Goal: Transaction & Acquisition: Purchase product/service

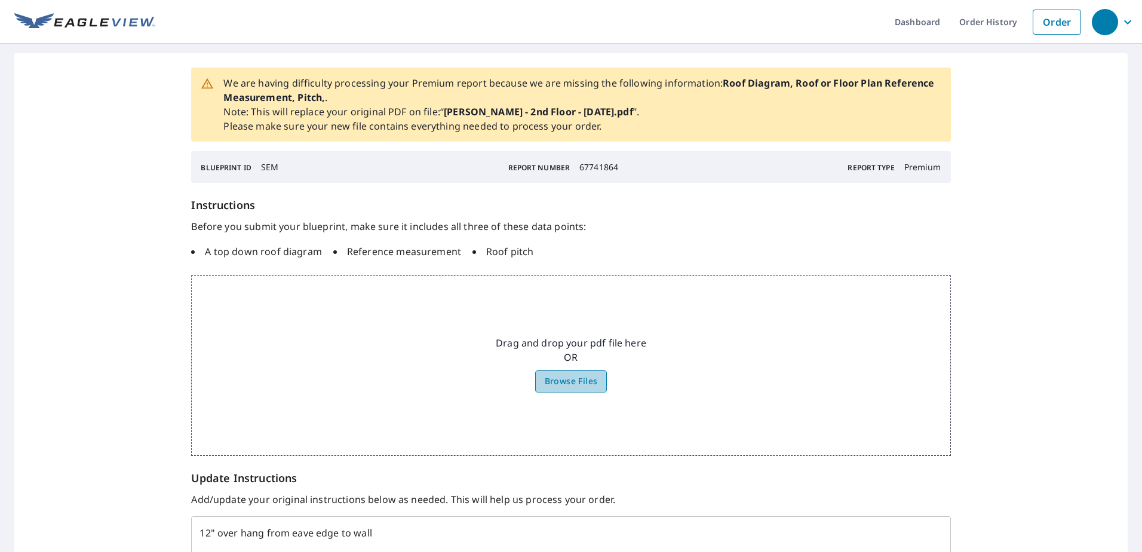
click at [561, 378] on span "Browse Files" at bounding box center [570, 381] width 53 height 15
click at [0, 0] on input "Browse Files" at bounding box center [0, 0] width 0 height 0
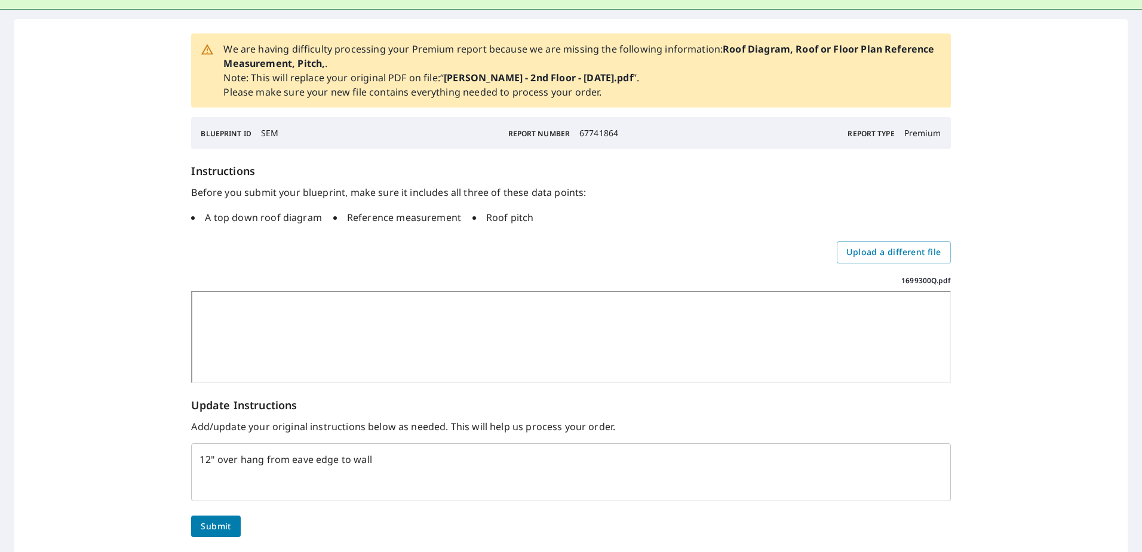
scroll to position [133, 0]
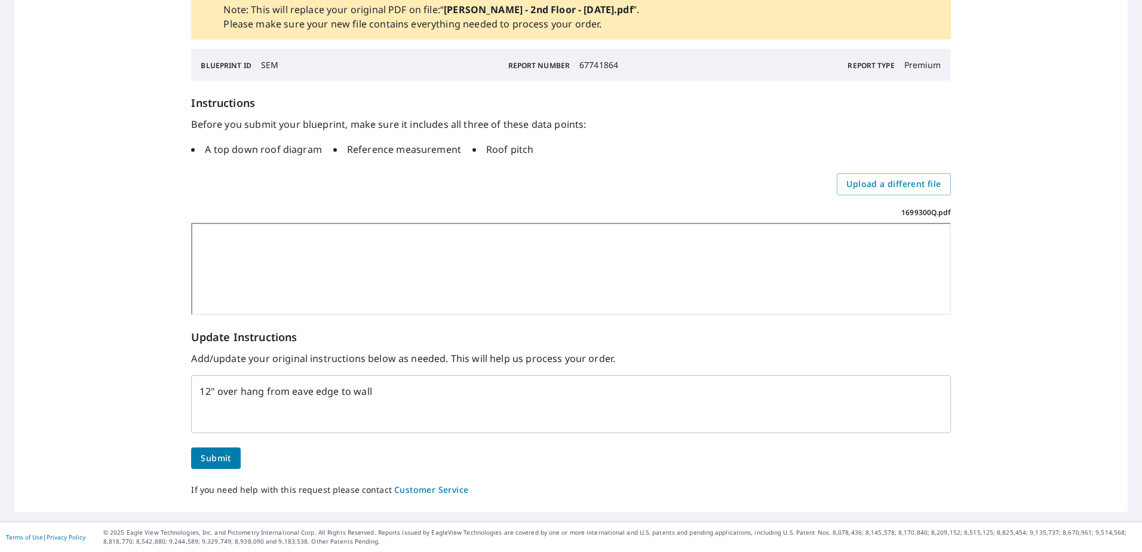
click at [212, 459] on span "Submit" at bounding box center [216, 458] width 30 height 15
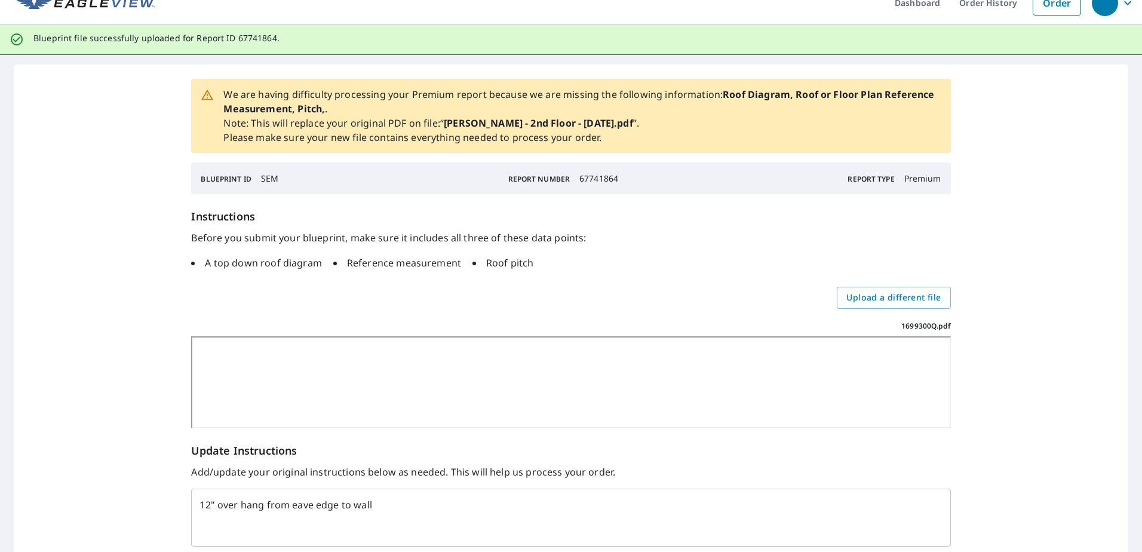
scroll to position [0, 0]
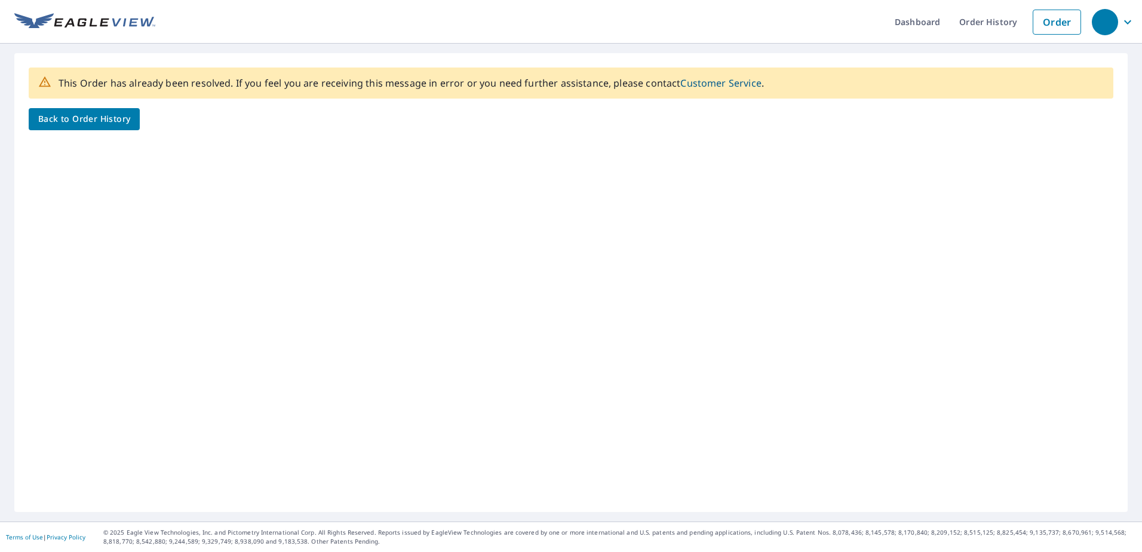
click at [88, 119] on span "Back to Order History" at bounding box center [84, 119] width 92 height 15
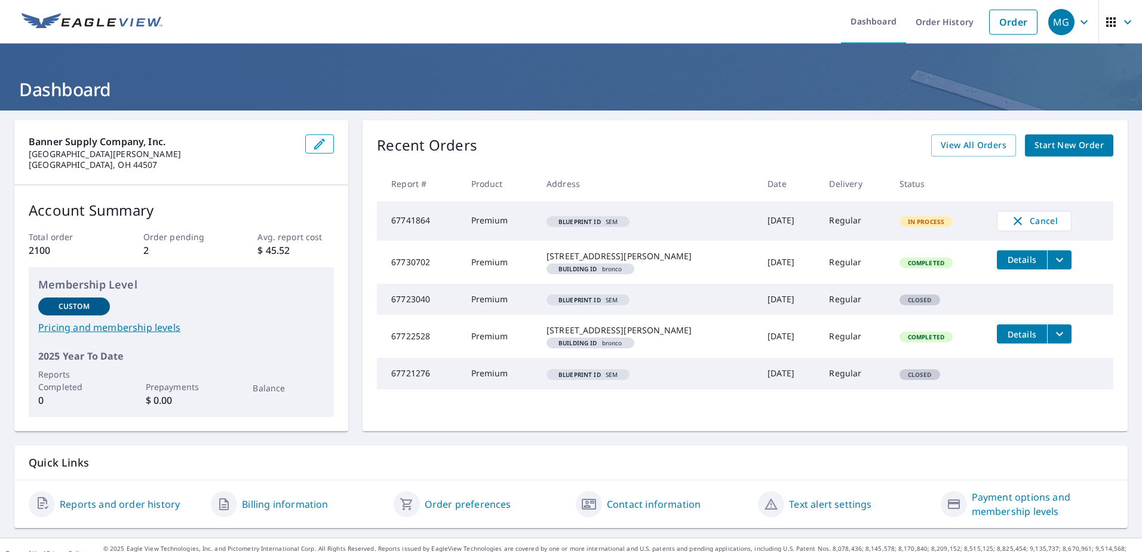
click at [900, 221] on span "In Process" at bounding box center [925, 221] width 51 height 8
click at [568, 222] on em "Blueprint ID" at bounding box center [579, 222] width 42 height 6
click at [996, 17] on link "Order" at bounding box center [1013, 22] width 48 height 25
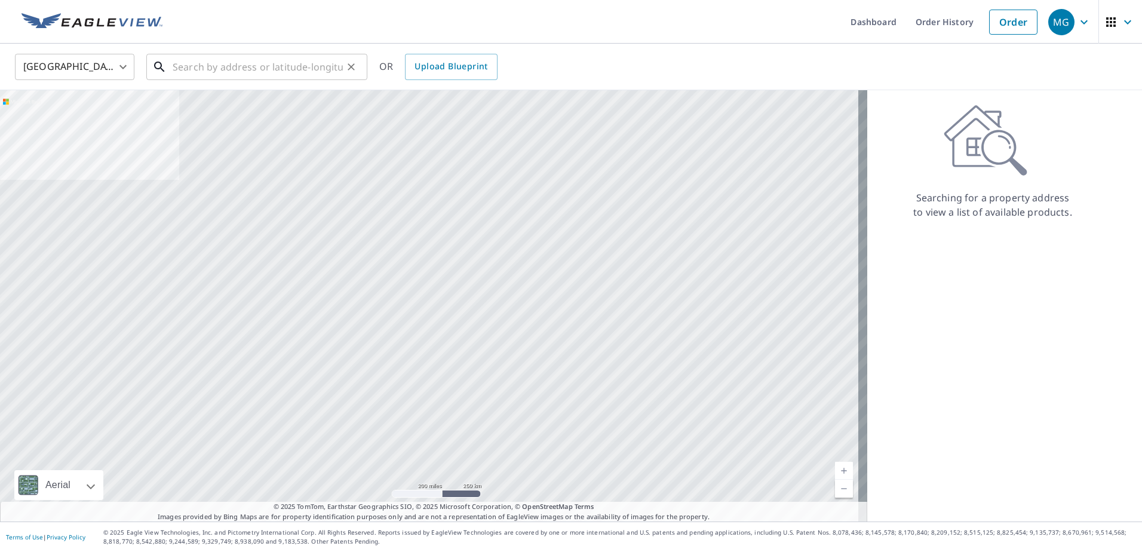
click at [253, 66] on input "text" at bounding box center [258, 66] width 170 height 33
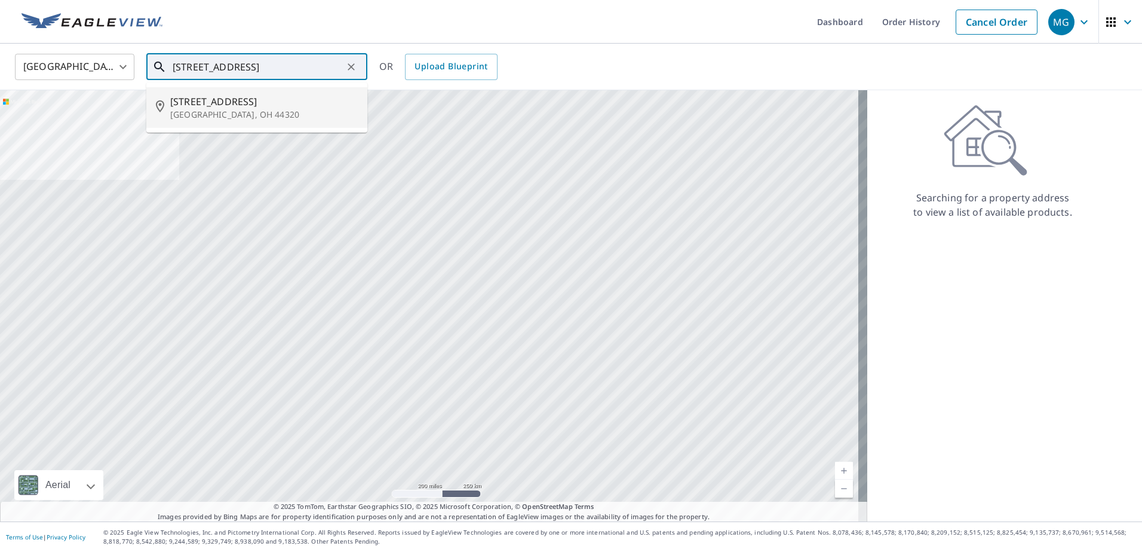
click at [217, 100] on span "[STREET_ADDRESS]" at bounding box center [263, 101] width 187 height 14
type input "[STREET_ADDRESS]"
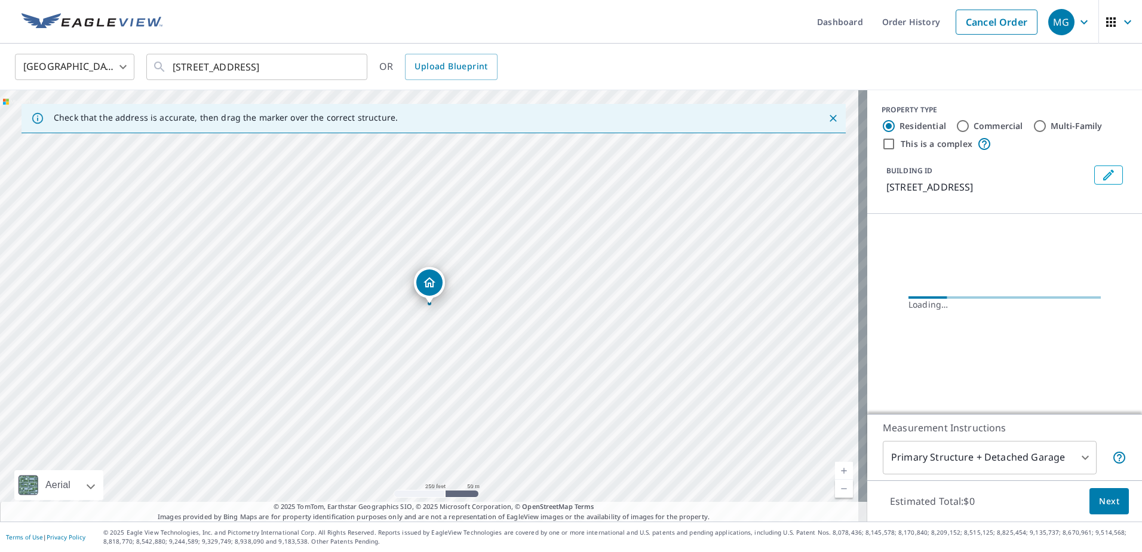
click at [1103, 175] on icon "Edit building 1" at bounding box center [1108, 175] width 11 height 11
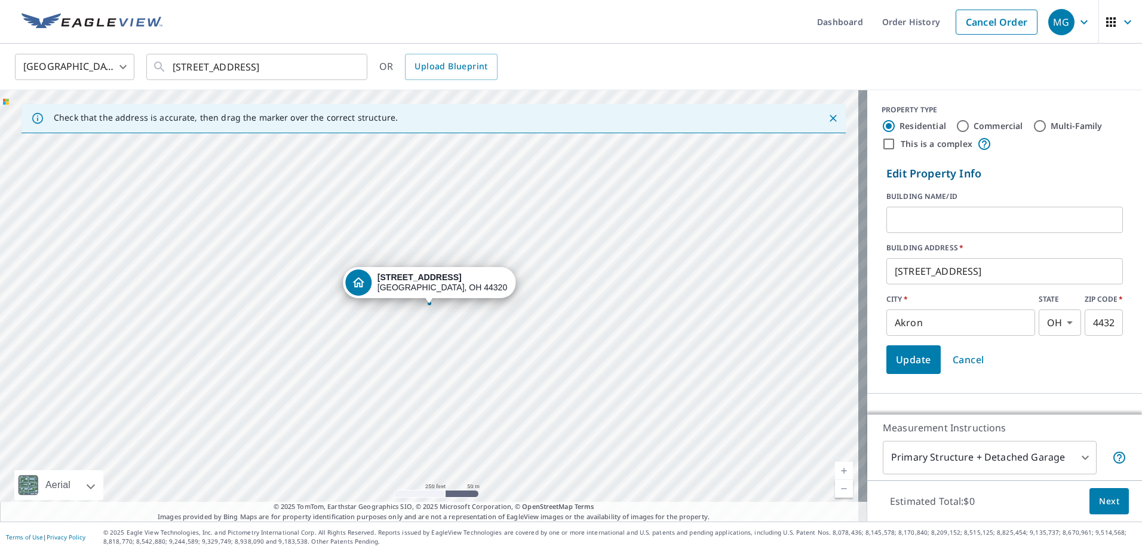
click at [937, 222] on input "text" at bounding box center [1004, 219] width 236 height 33
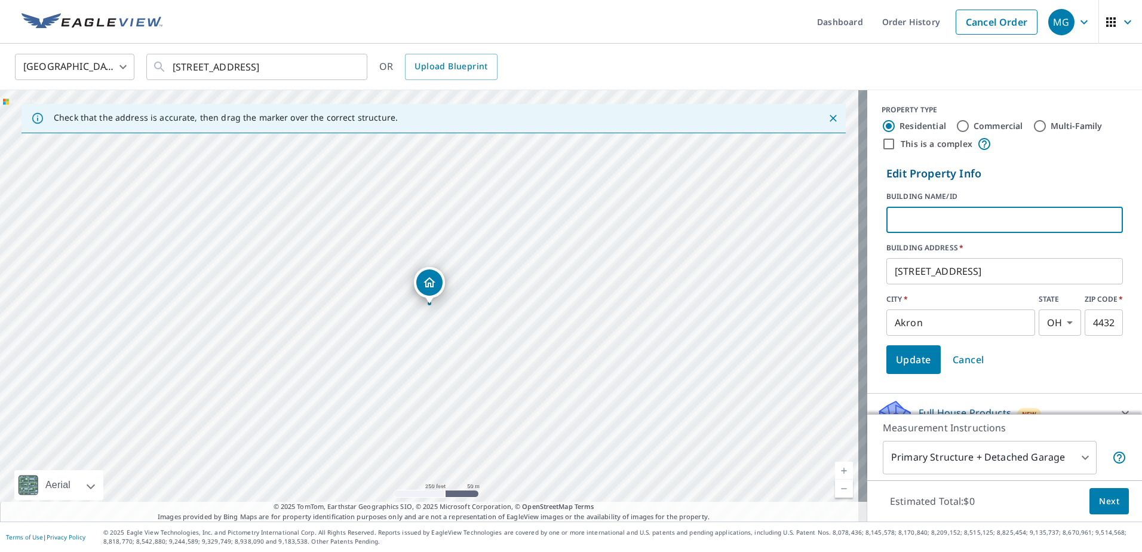
type input "bronco"
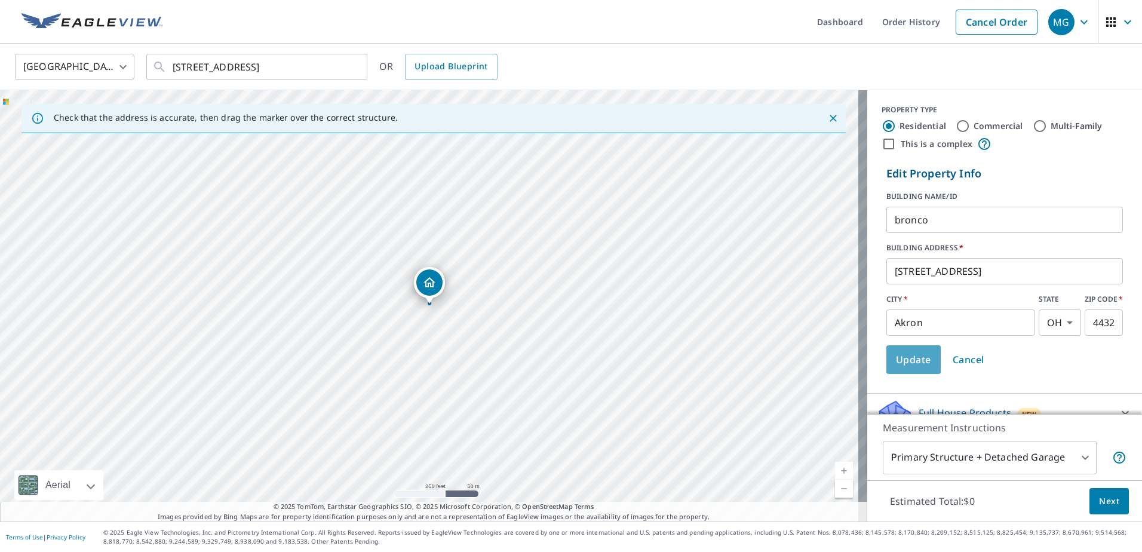
click at [898, 360] on span "Update" at bounding box center [913, 359] width 35 height 17
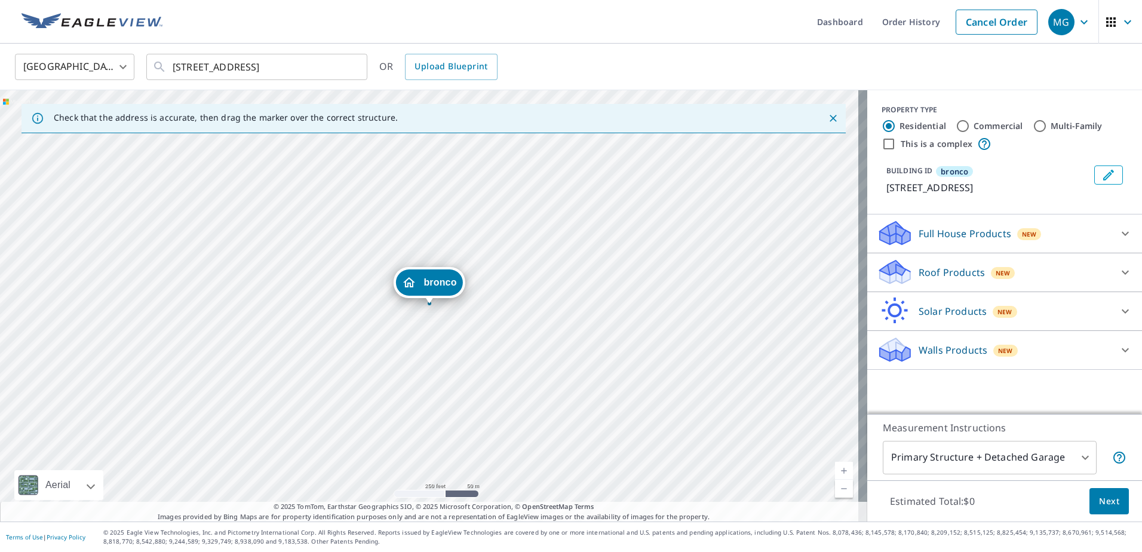
click at [924, 267] on p "Roof Products" at bounding box center [951, 272] width 66 height 14
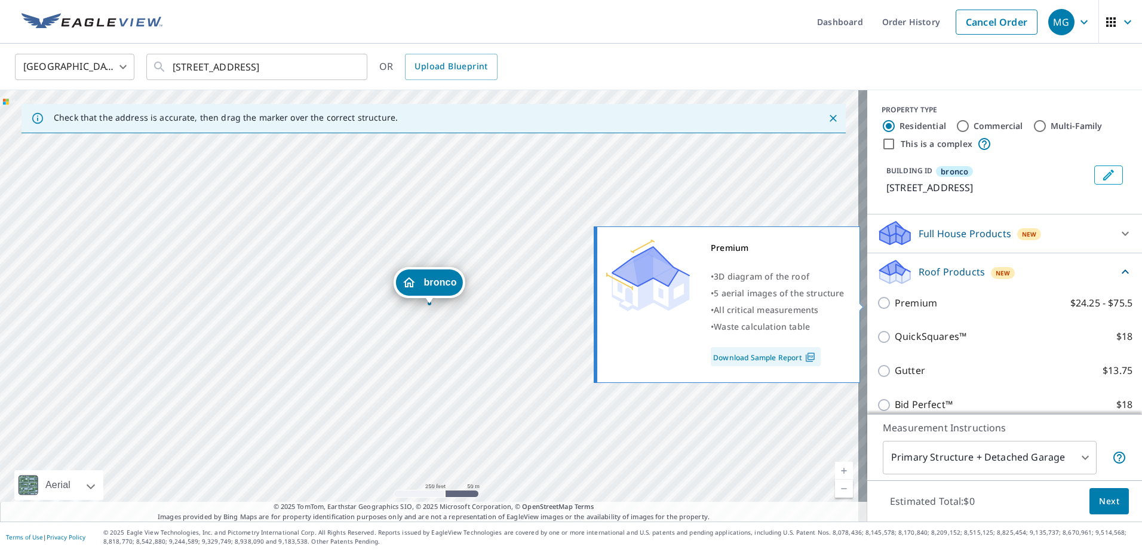
drag, startPoint x: 872, startPoint y: 303, endPoint x: 882, endPoint y: 321, distance: 20.1
click at [876, 304] on input "Premium $24.25 - $75.5" at bounding box center [885, 303] width 18 height 14
checkbox input "true"
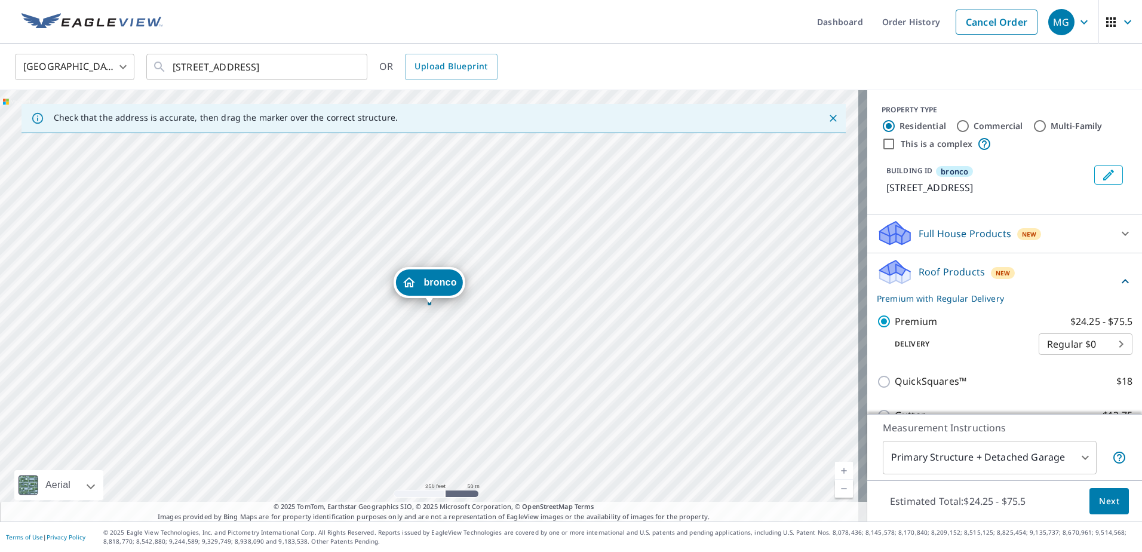
click at [1099, 496] on span "Next" at bounding box center [1109, 501] width 20 height 15
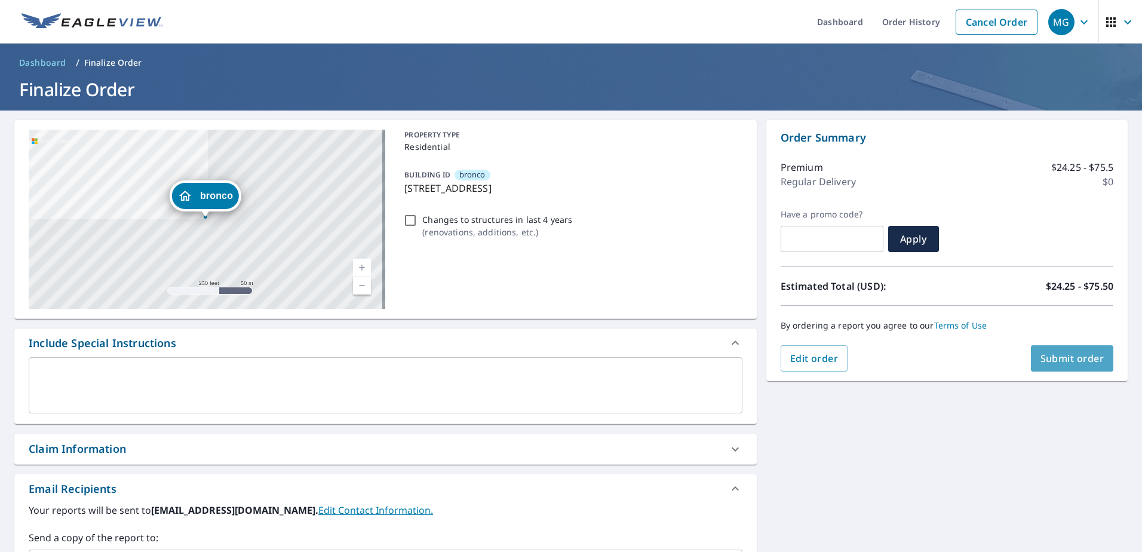
click at [1055, 355] on span "Submit order" at bounding box center [1072, 358] width 64 height 13
